Goal: Contribute content: Add original content to the website for others to see

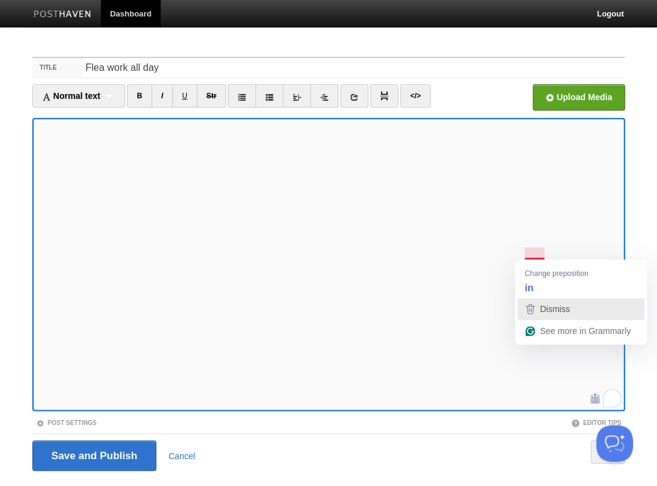
click at [549, 306] on span "Dismiss" at bounding box center [555, 309] width 30 height 10
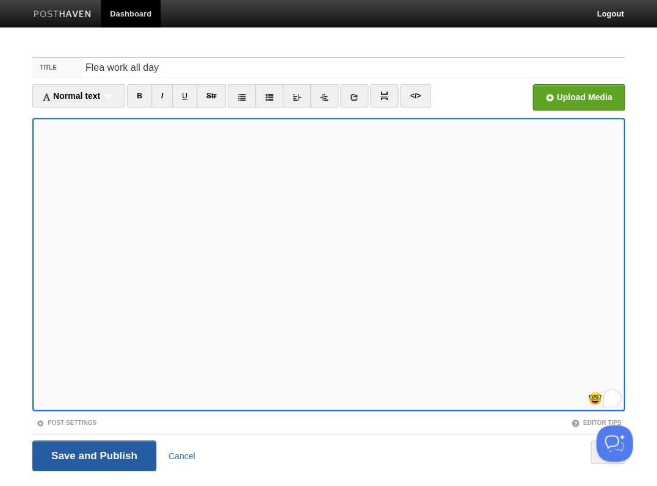
click at [93, 454] on input "Save and Publish" at bounding box center [94, 455] width 124 height 31
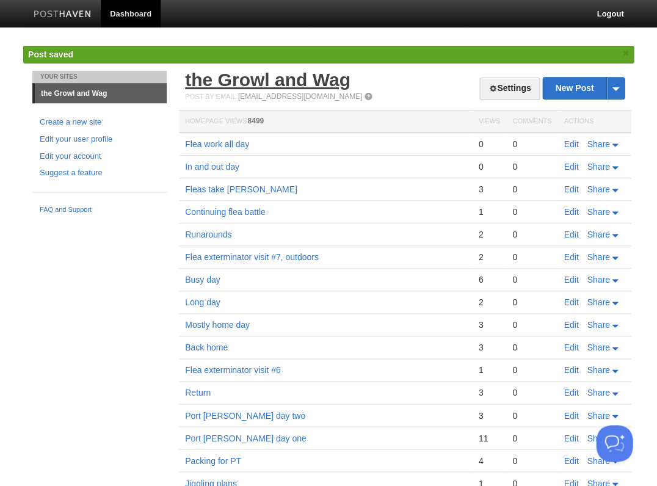
click at [237, 74] on link "the Growl and Wag" at bounding box center [267, 80] width 165 height 20
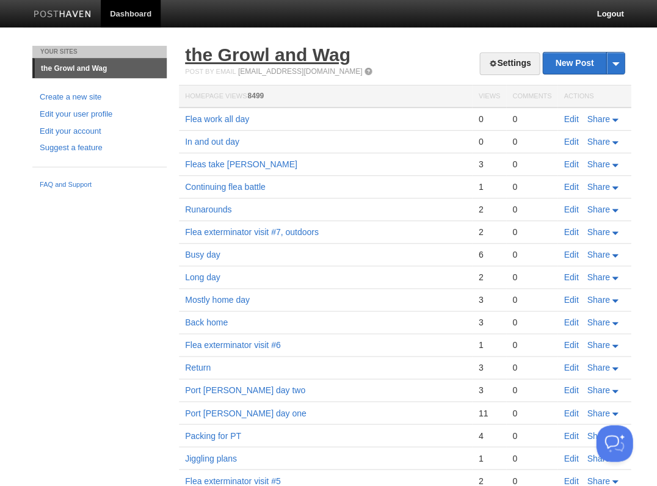
click at [233, 57] on link "the Growl and Wag" at bounding box center [267, 55] width 165 height 20
click at [571, 117] on link "Edit" at bounding box center [571, 119] width 15 height 10
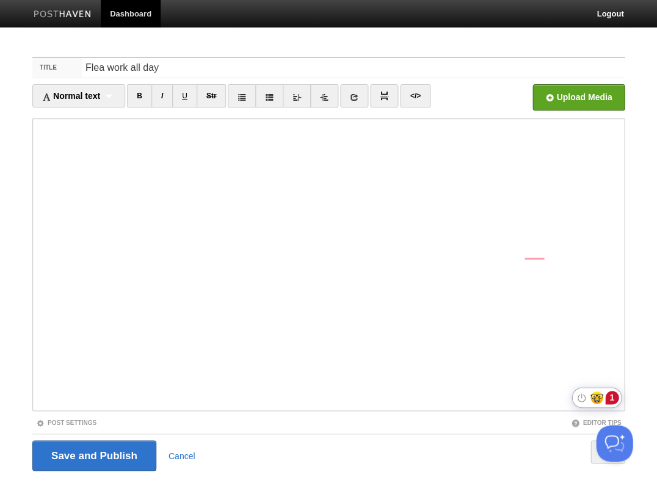
click at [613, 399] on div "1" at bounding box center [611, 397] width 13 height 13
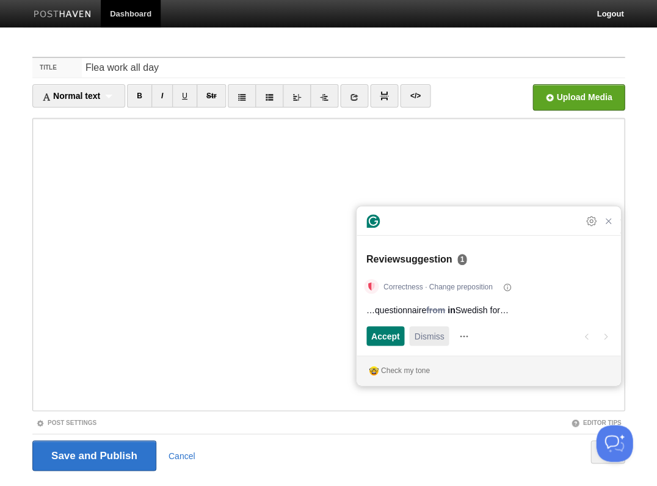
click at [432, 337] on span "Dismiss" at bounding box center [429, 336] width 30 height 13
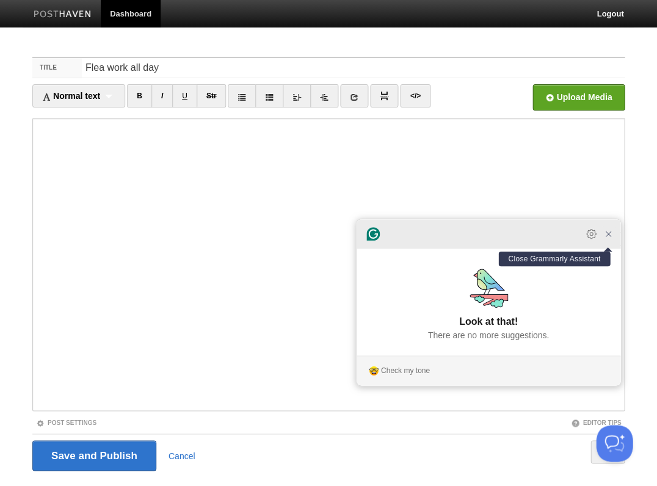
click at [606, 236] on icon "Close Grammarly Assistant" at bounding box center [608, 233] width 5 height 5
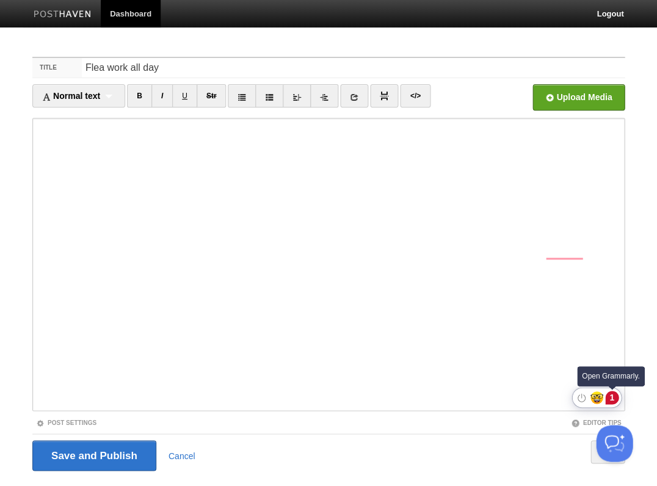
click at [609, 395] on div "1" at bounding box center [611, 397] width 13 height 13
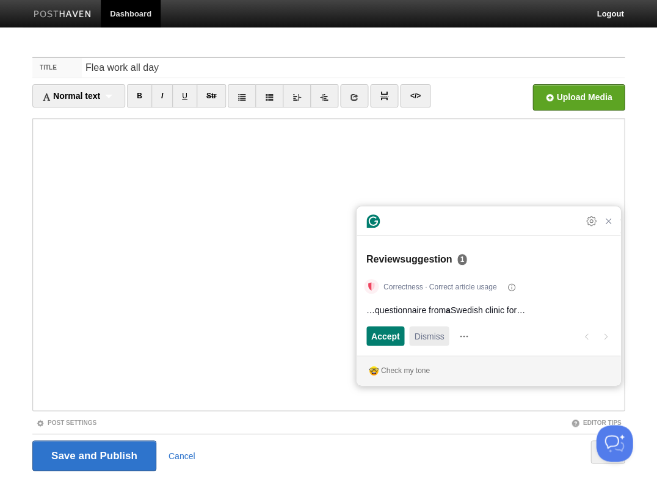
click at [431, 336] on span "Dismiss" at bounding box center [429, 336] width 30 height 13
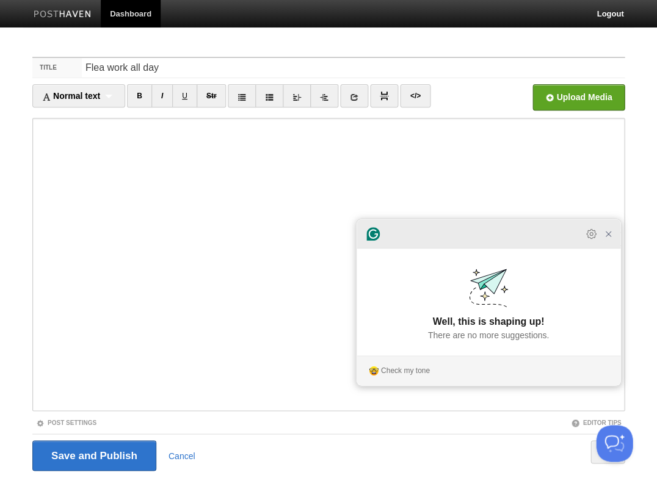
click at [609, 239] on icon "Close Grammarly Assistant" at bounding box center [608, 234] width 10 height 10
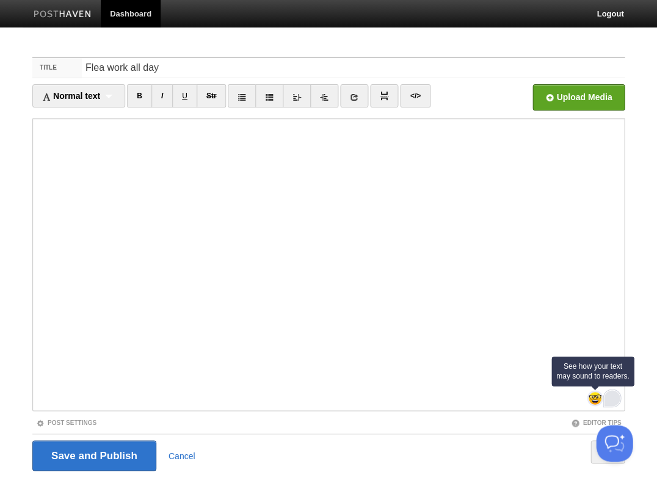
click at [593, 398] on img at bounding box center [594, 397] width 13 height 13
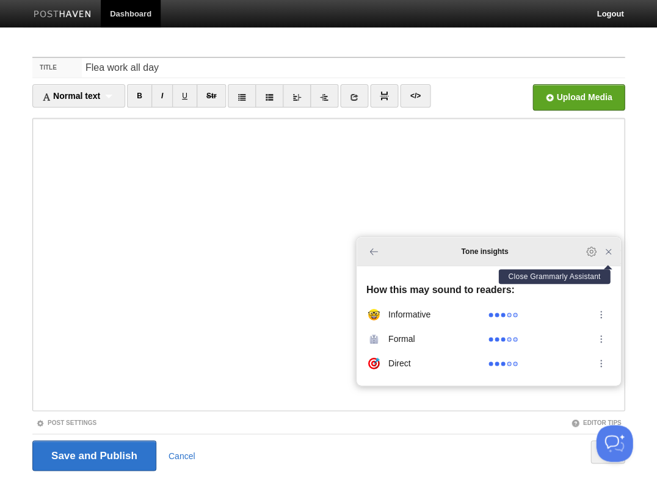
click at [608, 256] on icon "Close Grammarly Assistant" at bounding box center [608, 252] width 10 height 10
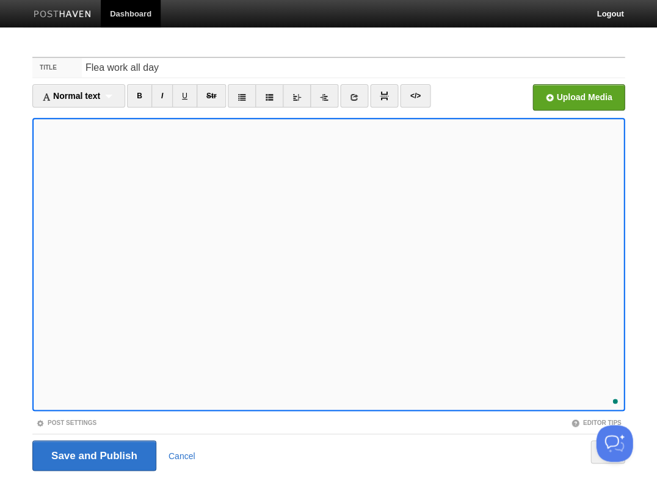
scroll to position [29, 0]
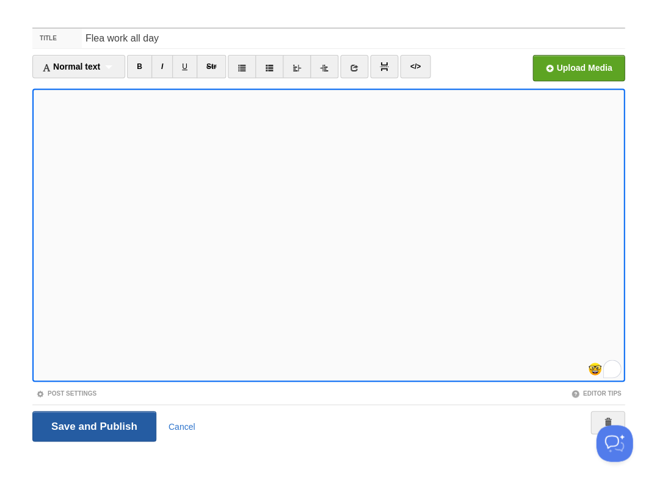
click at [93, 424] on input "Save and Publish" at bounding box center [94, 426] width 124 height 31
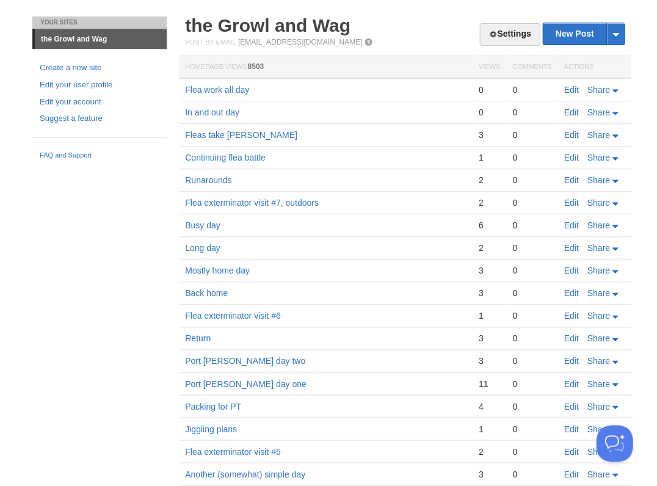
click at [570, 109] on link "Edit" at bounding box center [571, 112] width 15 height 10
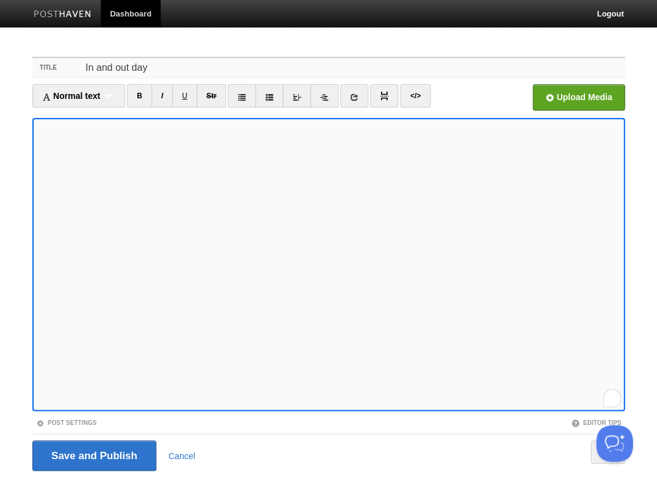
click at [98, 70] on input "In and out day" at bounding box center [353, 68] width 543 height 20
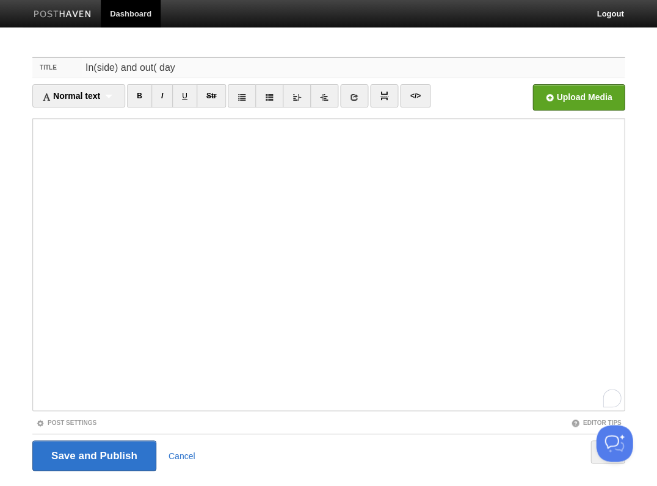
type input "In(side) and out day"
type input "Inside and out"
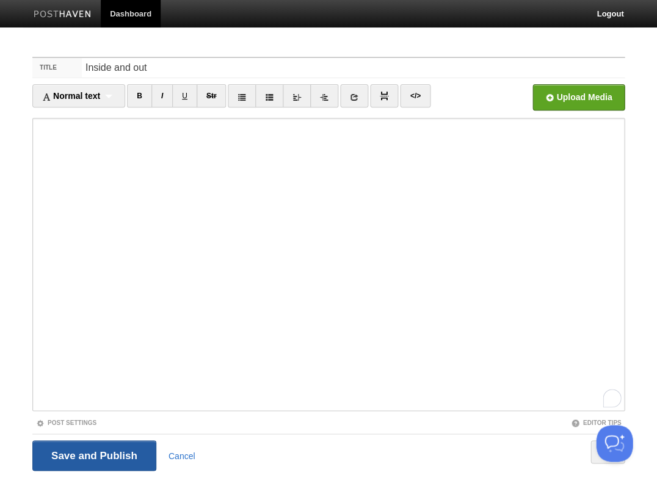
click at [93, 454] on input "Save and Publish" at bounding box center [94, 455] width 124 height 31
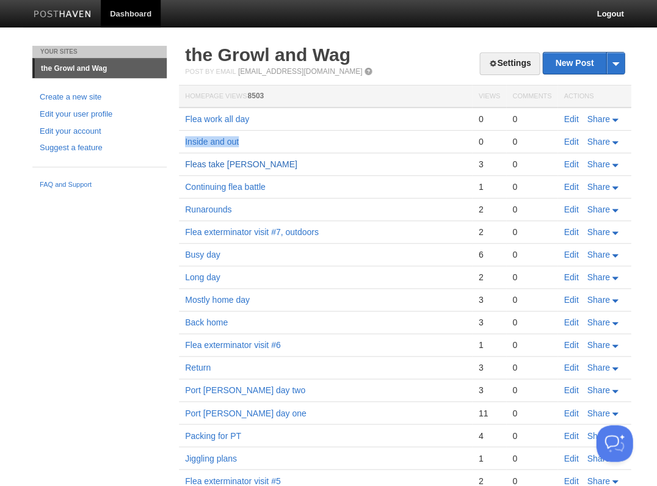
click at [217, 159] on link "Fleas take [PERSON_NAME]" at bounding box center [241, 164] width 112 height 10
click at [95, 250] on div "Your Sites the Growl and Wag Create a new site Edit your user profile Edit your…" at bounding box center [328, 325] width 611 height 559
click at [568, 119] on link "Edit" at bounding box center [571, 119] width 15 height 10
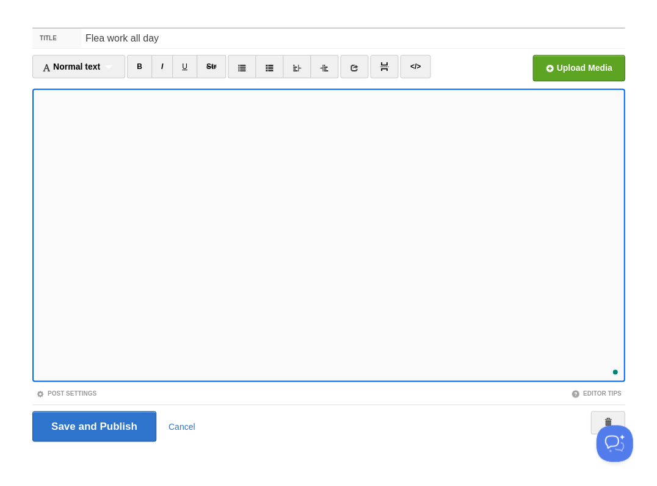
scroll to position [12, 0]
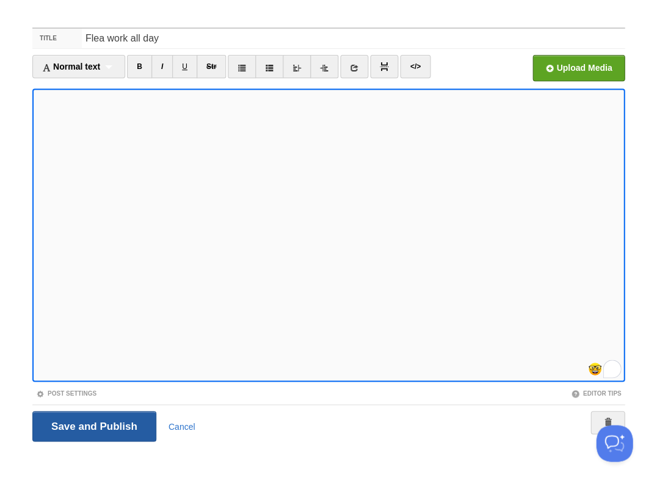
click at [93, 424] on input "Save and Publish" at bounding box center [94, 426] width 124 height 31
